Goal: Register for event/course

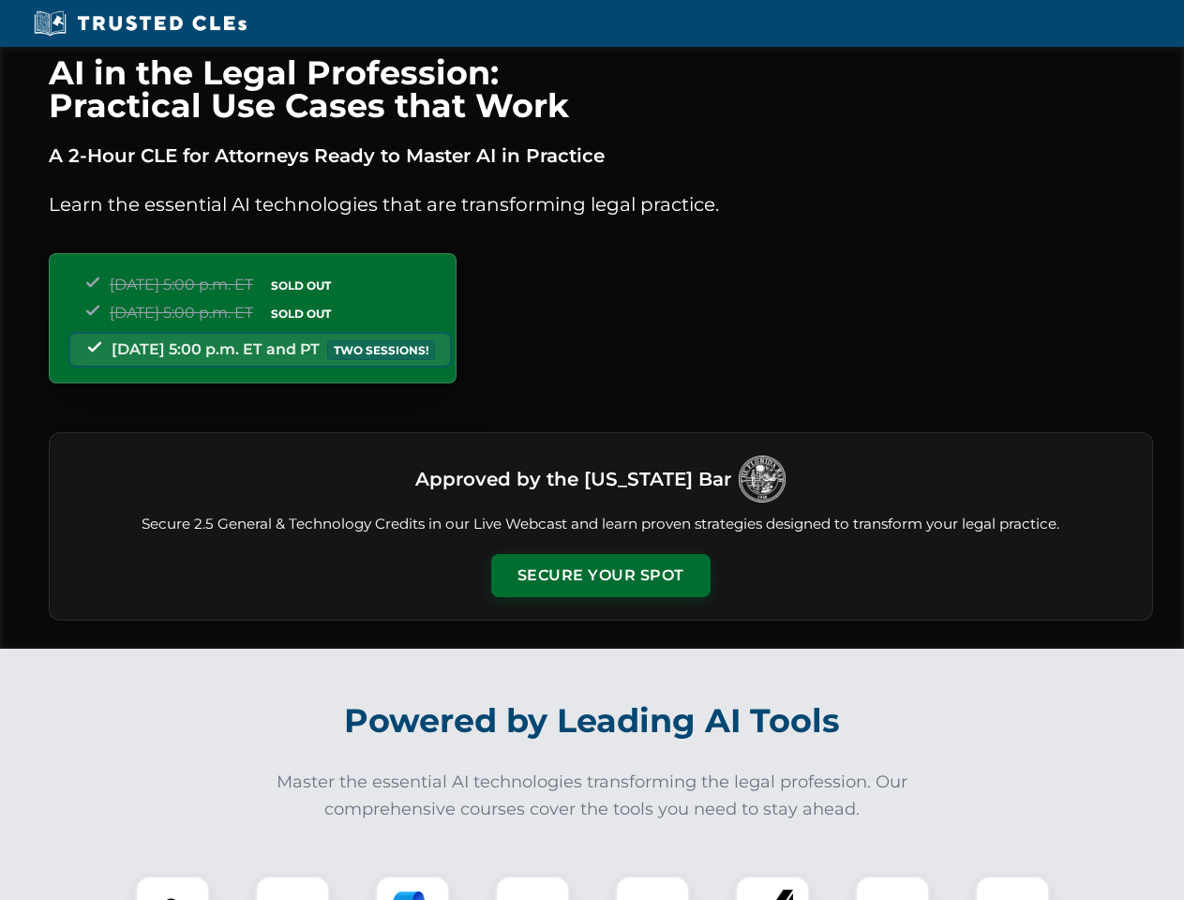
click at [600, 576] on button "Secure Your Spot" at bounding box center [600, 575] width 219 height 43
click at [172, 888] on img at bounding box center [172, 913] width 54 height 54
click at [292, 888] on div at bounding box center [292, 912] width 75 height 75
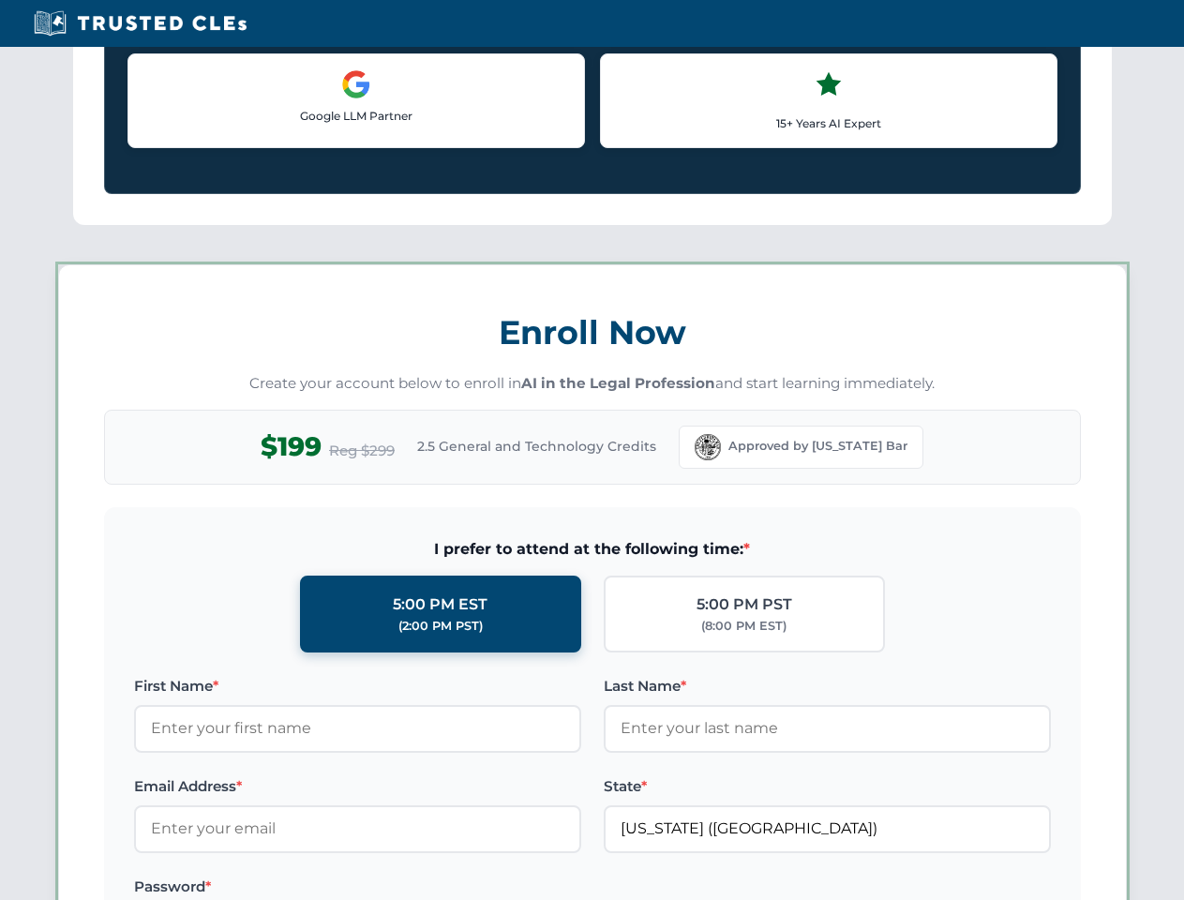
click at [532, 888] on label "Password *" at bounding box center [357, 886] width 447 height 22
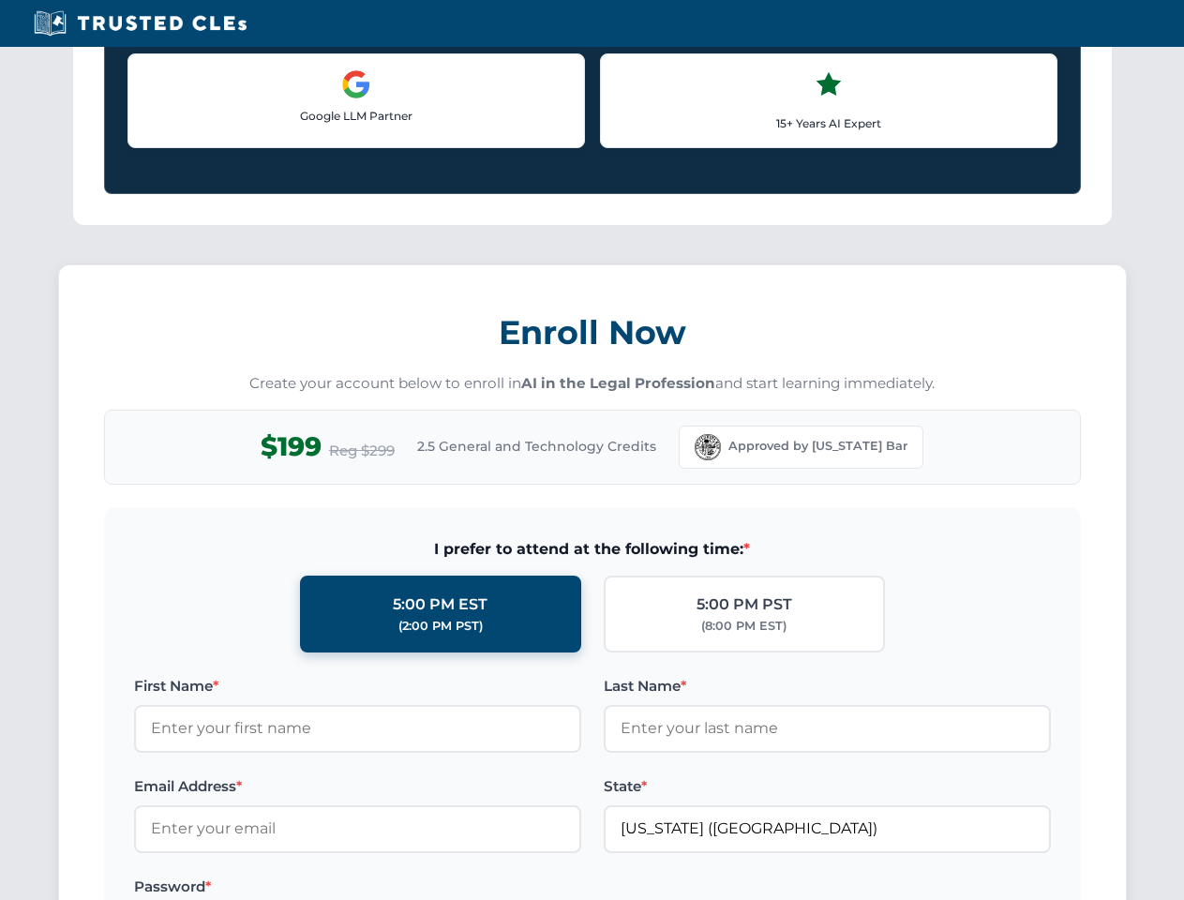
scroll to position [1840, 0]
